Goal: Navigation & Orientation: Find specific page/section

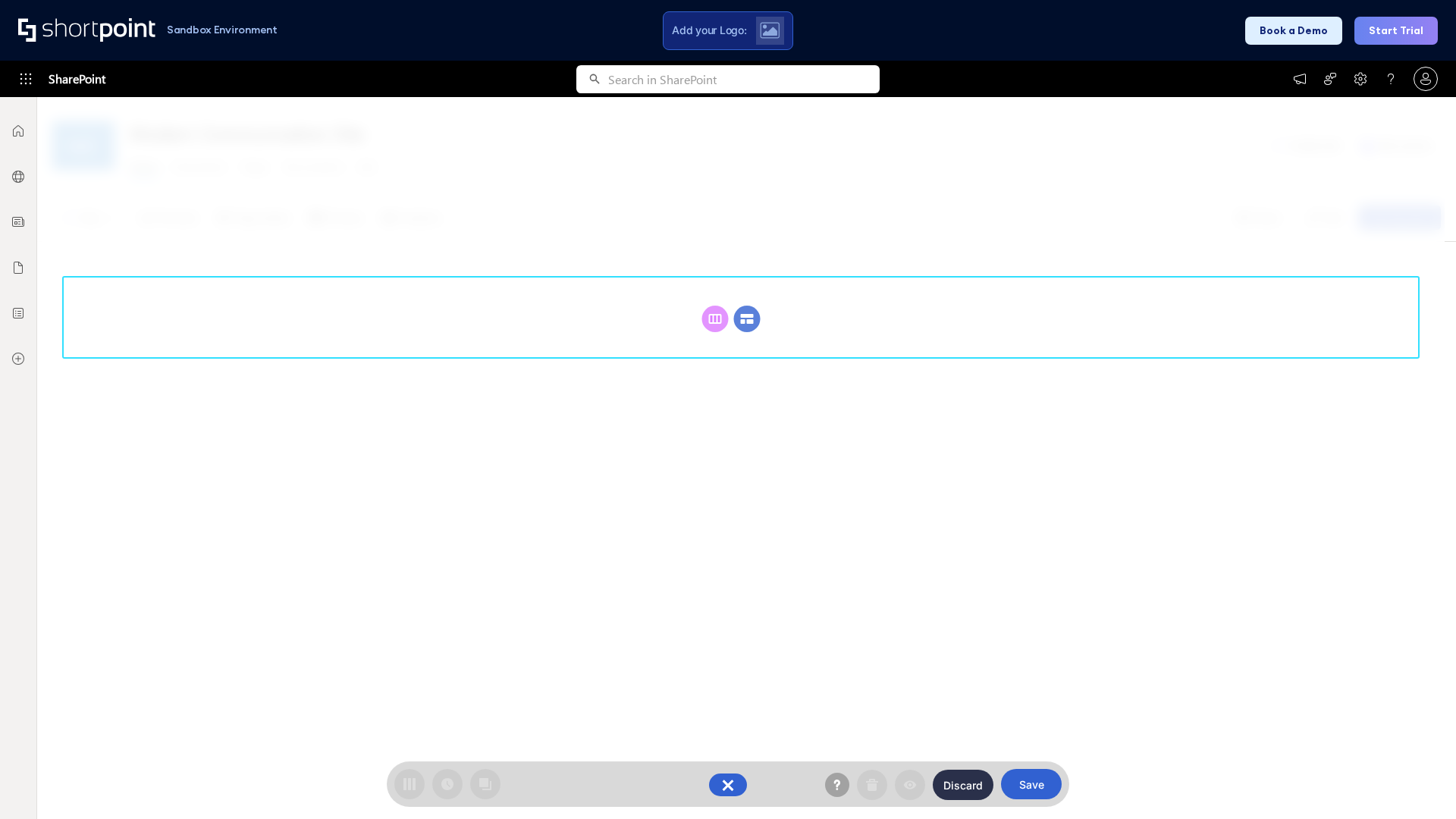
click at [747, 319] on circle at bounding box center [747, 319] width 27 height 27
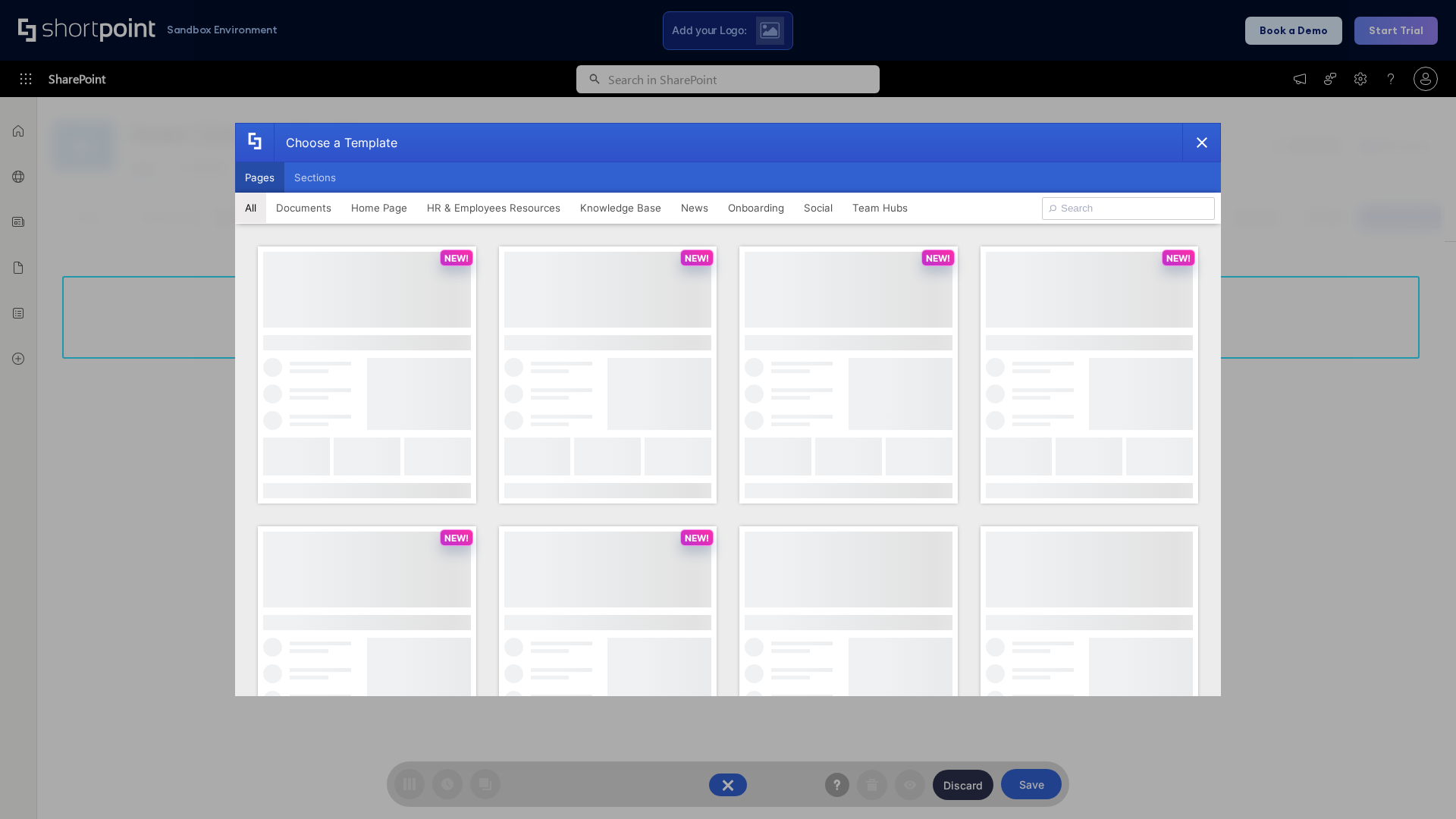
click at [260, 177] on button "Pages" at bounding box center [260, 178] width 49 height 30
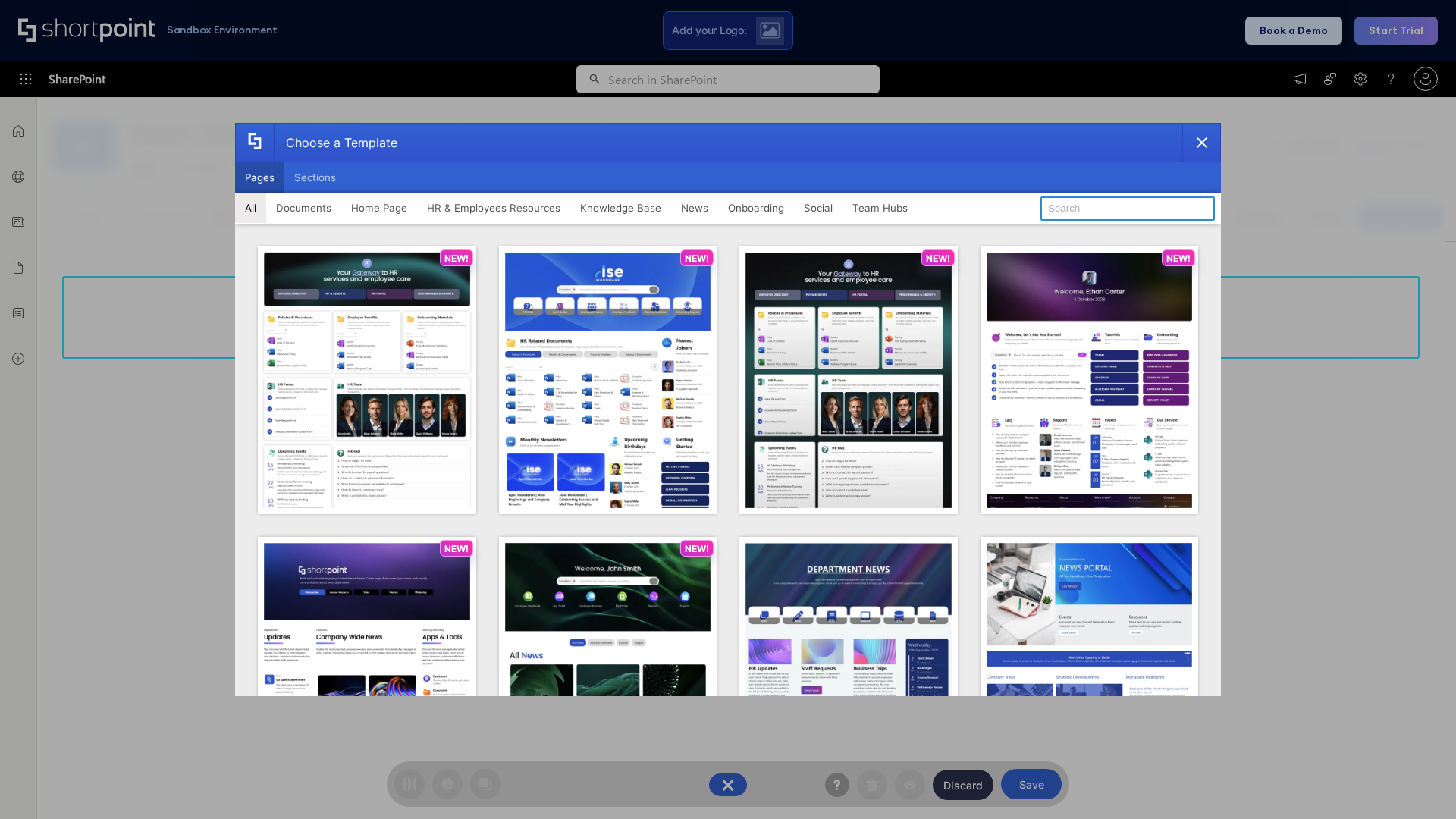
type input "Team Hub 1"
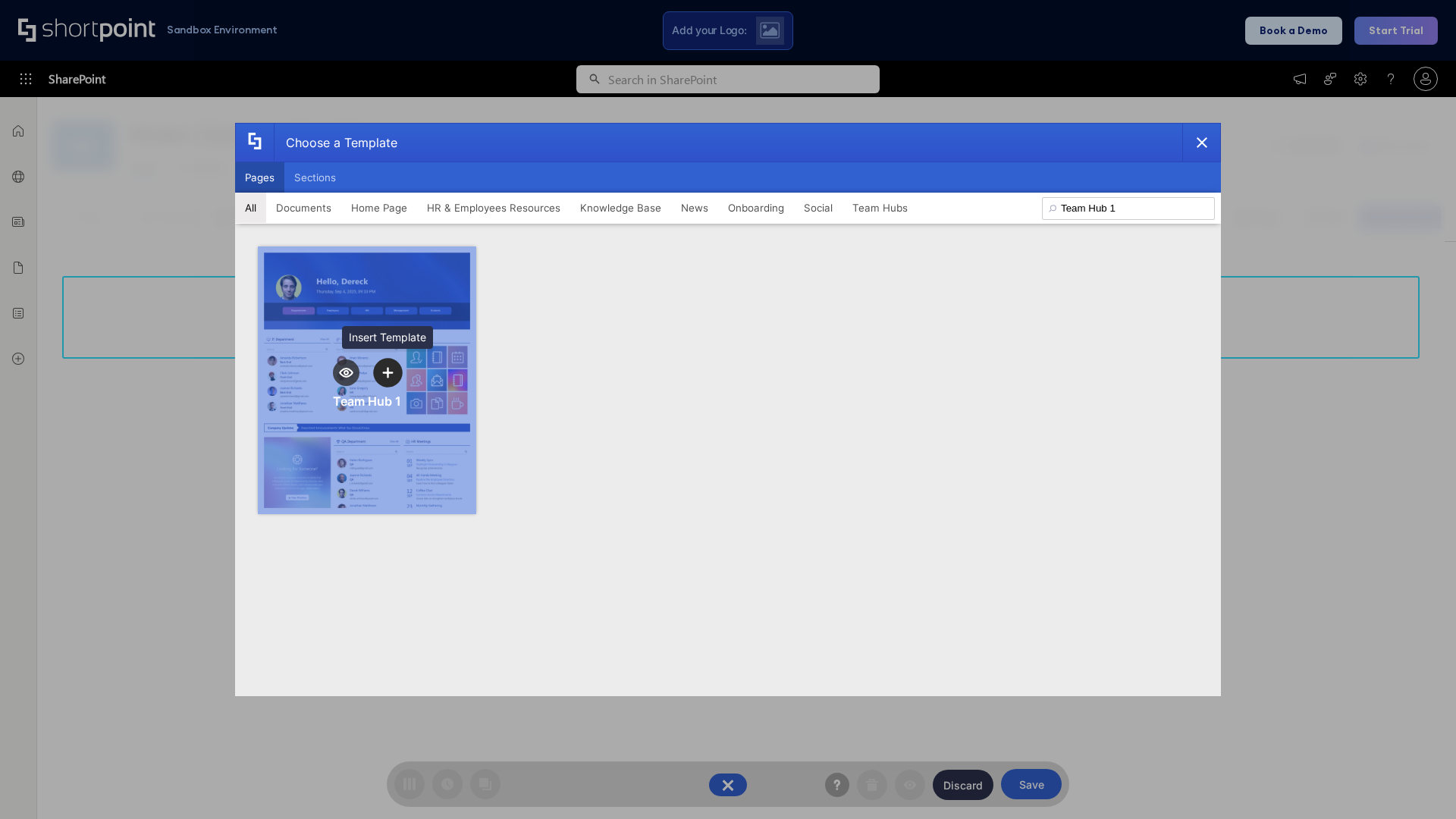
click at [387, 372] on icon "template selector" at bounding box center [387, 372] width 10 height 10
